Goal: Browse casually

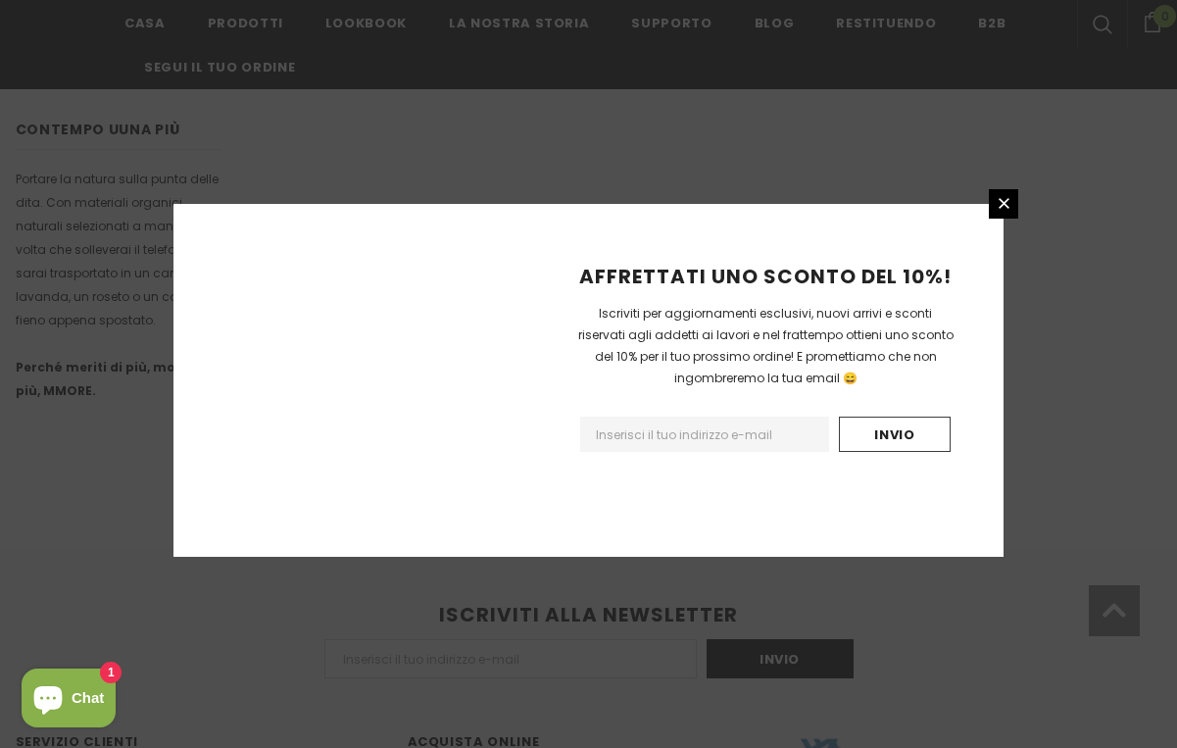
scroll to position [1278, 0]
